Goal: Information Seeking & Learning: Learn about a topic

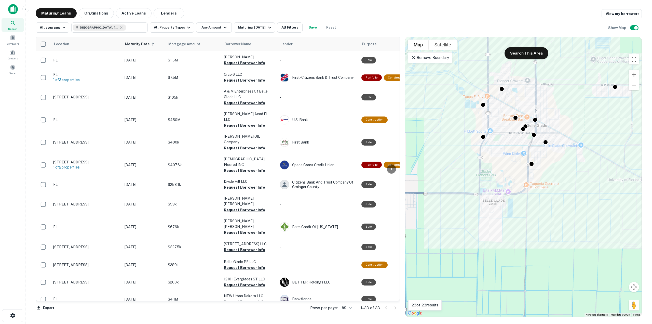
drag, startPoint x: 488, startPoint y: 175, endPoint x: 518, endPoint y: 143, distance: 44.5
click at [518, 143] on div "To activate drag with keyboard, press Alt + Enter. Once in keyboard drag state,…" at bounding box center [523, 176] width 236 height 279
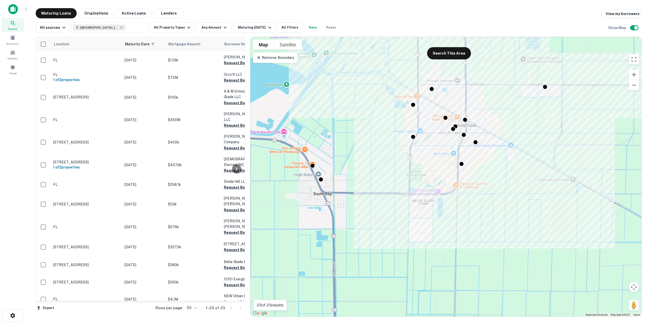
drag, startPoint x: 403, startPoint y: 108, endPoint x: 296, endPoint y: 119, distance: 107.9
click at [250, 111] on div at bounding box center [247, 177] width 5 height 280
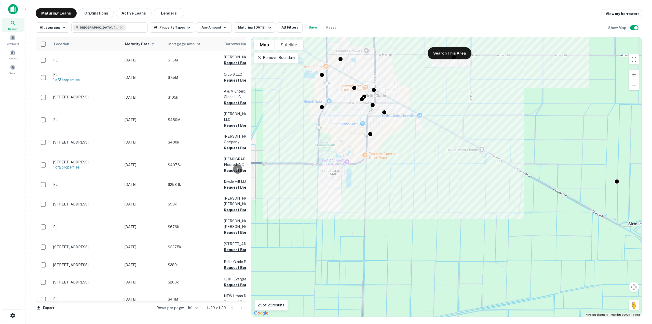
drag, startPoint x: 448, startPoint y: 210, endPoint x: 352, endPoint y: 178, distance: 100.7
click at [352, 178] on div "To activate drag with keyboard, press Alt + Enter. Once in keyboard drag state,…" at bounding box center [446, 176] width 390 height 279
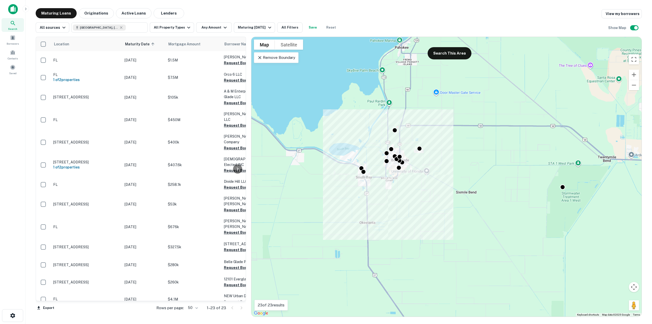
drag, startPoint x: 420, startPoint y: 203, endPoint x: 413, endPoint y: 195, distance: 9.8
click at [424, 208] on div "To activate drag with keyboard, press Alt + Enter. Once in keyboard drag state,…" at bounding box center [446, 176] width 390 height 279
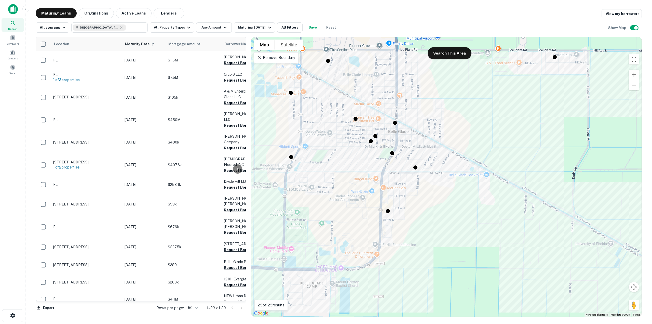
drag, startPoint x: 384, startPoint y: 109, endPoint x: 397, endPoint y: 146, distance: 39.0
click at [397, 146] on div "To activate drag with keyboard, press Alt + Enter. Once in keyboard drag state,…" at bounding box center [446, 176] width 390 height 279
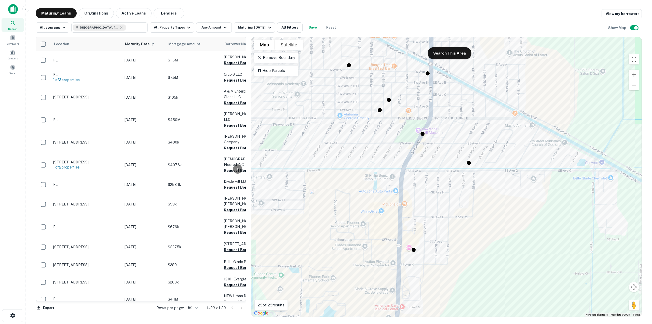
drag, startPoint x: 395, startPoint y: 214, endPoint x: 437, endPoint y: 168, distance: 62.5
click at [437, 168] on div "To activate drag with keyboard, press Alt + Enter. Once in keyboard drag state,…" at bounding box center [446, 176] width 390 height 279
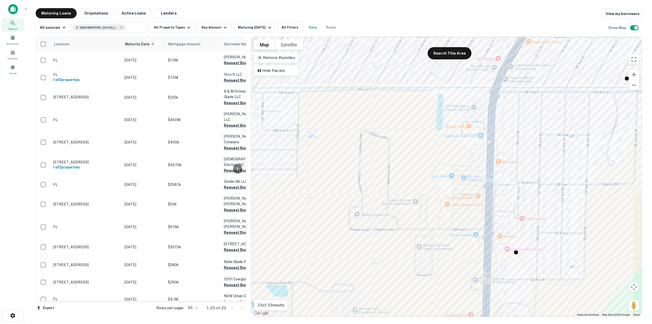
click at [375, 197] on div "To activate drag with keyboard, press Alt + Enter. Once in keyboard drag state,…" at bounding box center [446, 176] width 390 height 279
click at [381, 150] on div "To activate drag with keyboard, press Alt + Enter. Once in keyboard drag state,…" at bounding box center [446, 176] width 390 height 279
click at [267, 57] on p "Remove Boundary" at bounding box center [276, 57] width 38 height 6
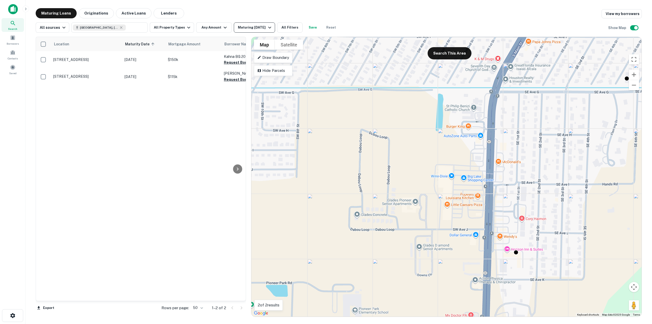
click at [263, 29] on div "Maturing [DATE]" at bounding box center [255, 27] width 35 height 6
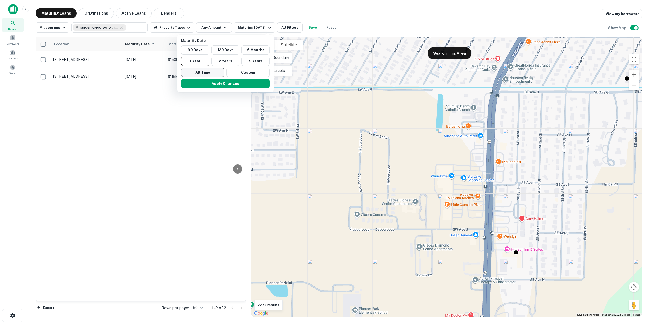
click at [207, 73] on button "All Time" at bounding box center [202, 72] width 43 height 9
click at [230, 82] on button "Apply Changes" at bounding box center [225, 83] width 89 height 9
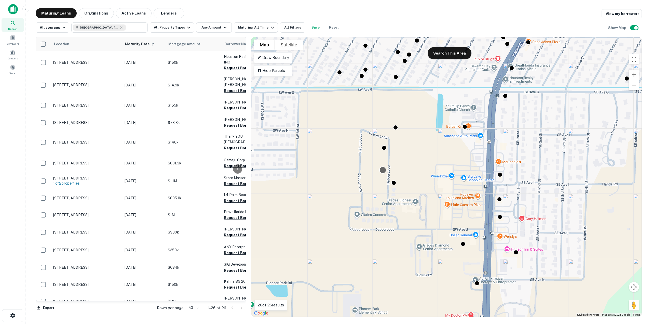
click at [383, 172] on div at bounding box center [382, 169] width 7 height 7
